Goal: Navigation & Orientation: Find specific page/section

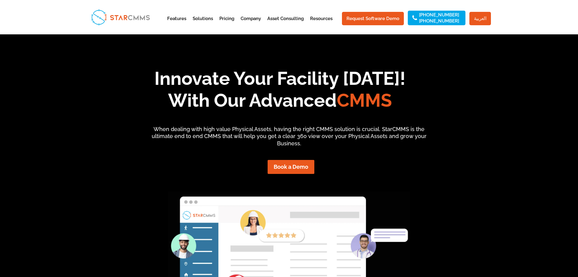
click at [484, 19] on link "العربية" at bounding box center [481, 18] width 22 height 13
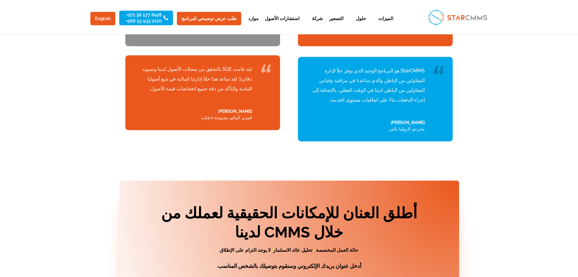
scroll to position [2134, 0]
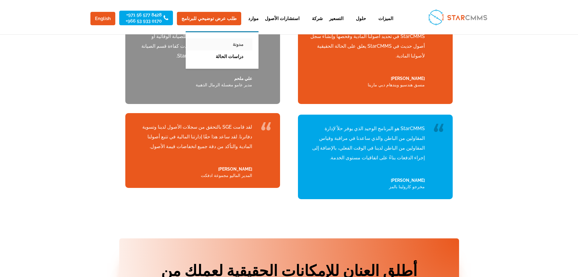
click at [228, 46] on link "مدونة" at bounding box center [218, 44] width 70 height 12
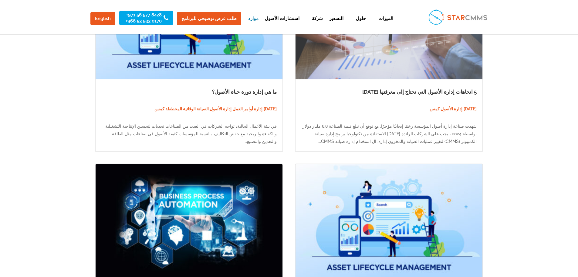
scroll to position [638, 0]
